Goal: Transaction & Acquisition: Purchase product/service

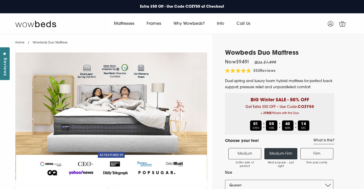
select select "Queen"
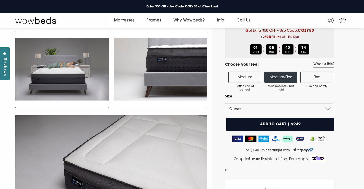
scroll to position [70, 0]
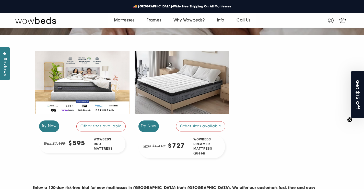
scroll to position [102, 0]
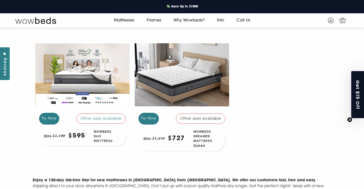
click at [178, 77] on div at bounding box center [181, 74] width 94 height 71
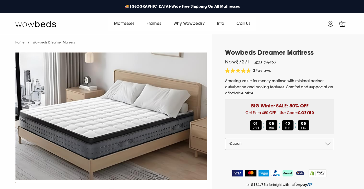
select select "Queen"
